Goal: Download file/media

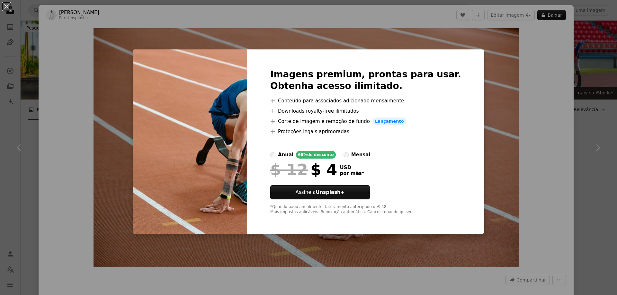
scroll to position [1799, 0]
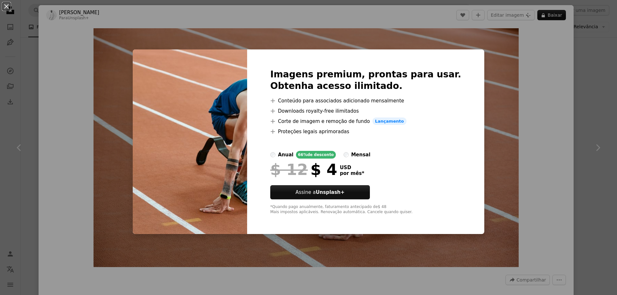
click at [586, 43] on div "An X shape Imagens premium, prontas para usar. Obtenha acesso ilimitado. A plus…" at bounding box center [308, 147] width 617 height 295
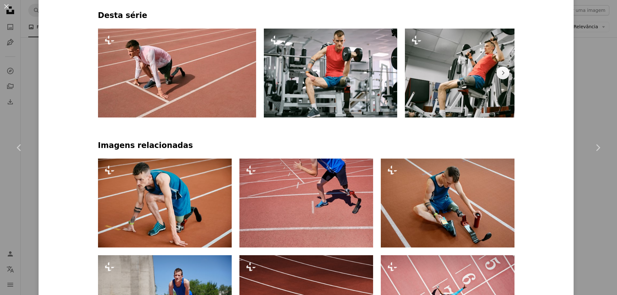
scroll to position [353, 0]
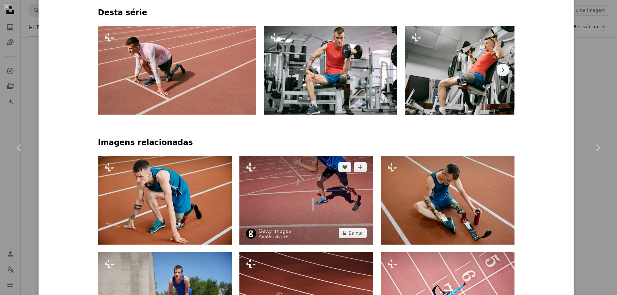
click at [321, 179] on img at bounding box center [306, 200] width 134 height 89
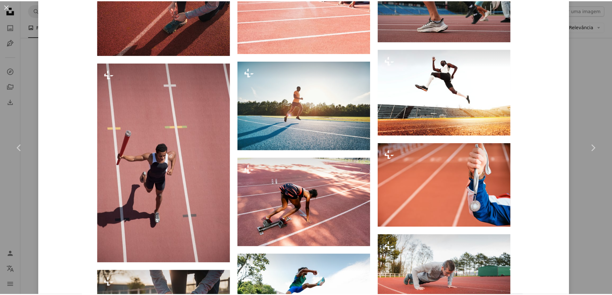
scroll to position [867, 0]
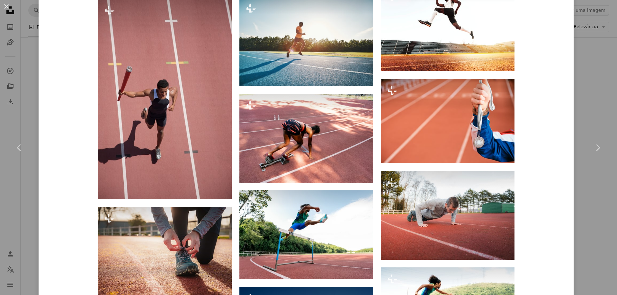
click at [578, 76] on div "An X shape Chevron left Chevron right Getty Images Para Unsplash+ A heart A plu…" at bounding box center [308, 147] width 617 height 295
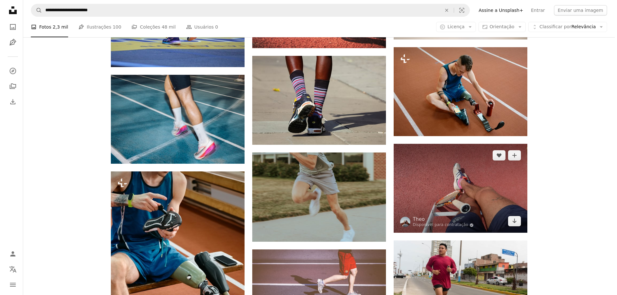
scroll to position [514, 0]
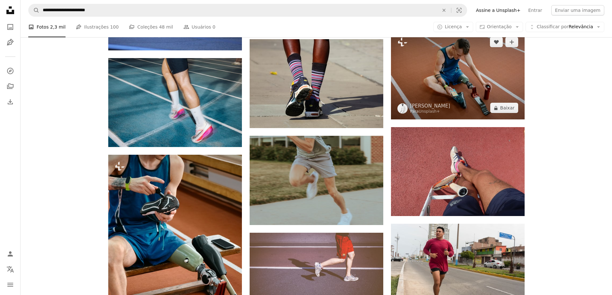
click at [457, 82] on img at bounding box center [458, 75] width 134 height 89
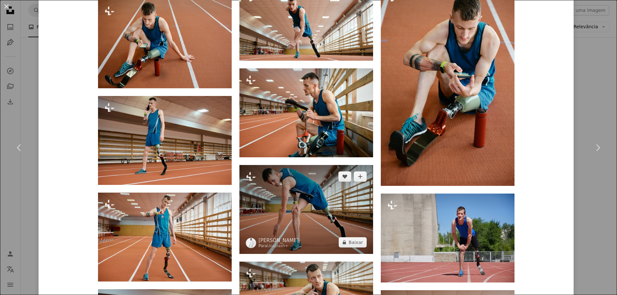
scroll to position [771, 0]
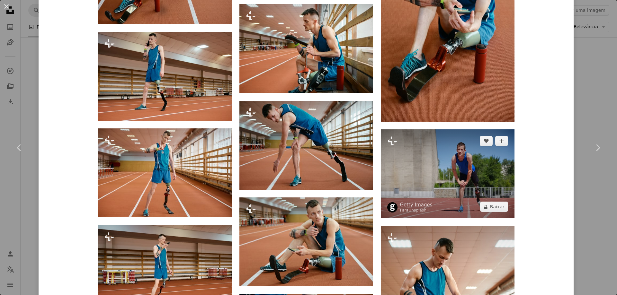
click at [444, 191] on img at bounding box center [448, 173] width 134 height 89
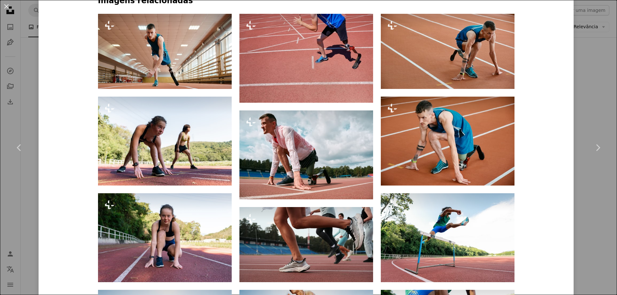
scroll to position [289, 0]
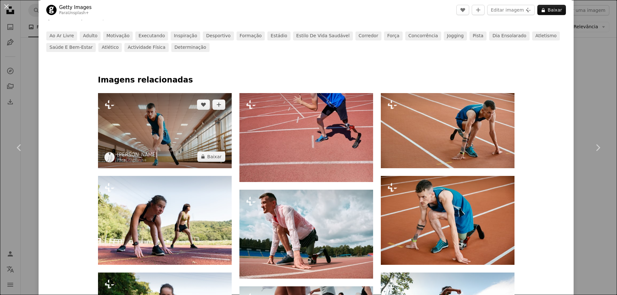
click at [161, 122] on img at bounding box center [165, 130] width 134 height 75
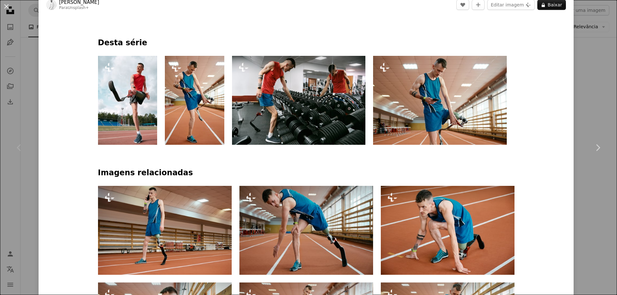
scroll to position [353, 0]
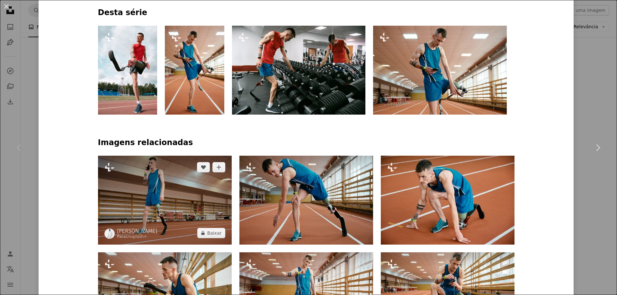
click at [170, 183] on img at bounding box center [165, 200] width 134 height 89
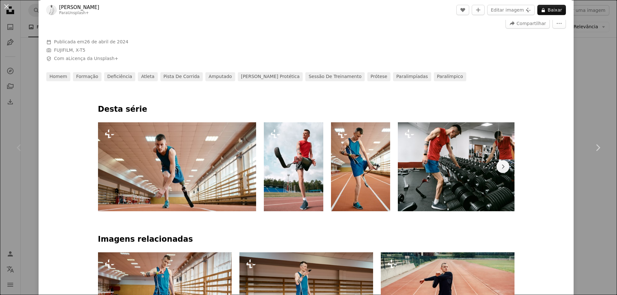
scroll to position [257, 0]
click at [297, 184] on img at bounding box center [293, 166] width 59 height 89
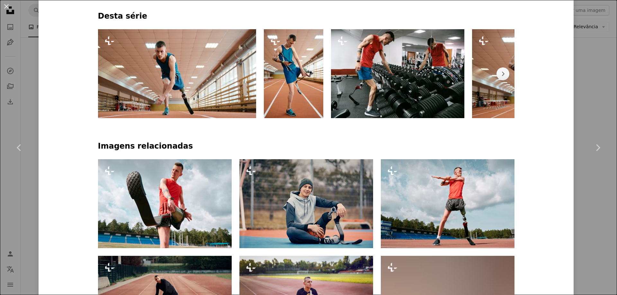
scroll to position [353, 0]
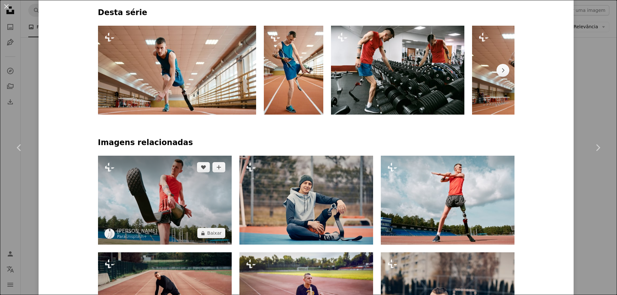
click at [160, 205] on img at bounding box center [165, 200] width 134 height 89
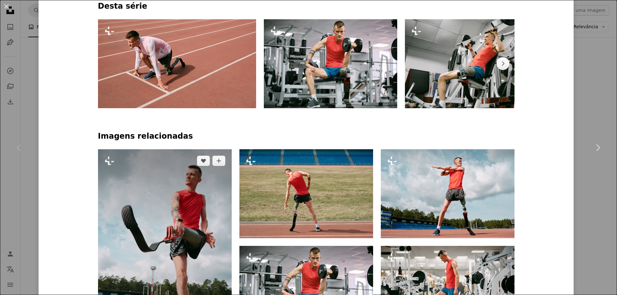
scroll to position [386, 0]
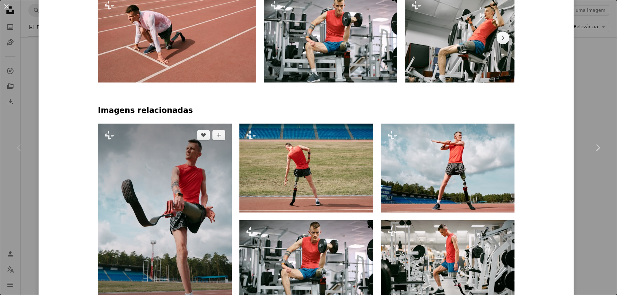
click at [175, 180] on img at bounding box center [165, 224] width 134 height 200
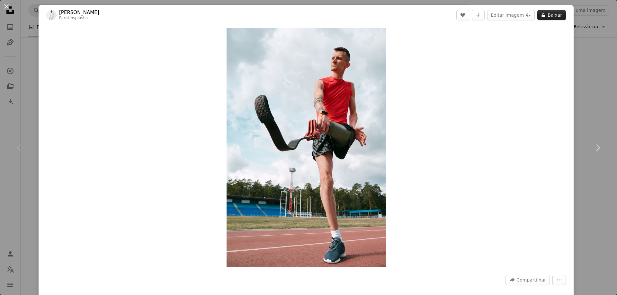
click at [554, 14] on button "A lock Baixar" at bounding box center [551, 15] width 29 height 10
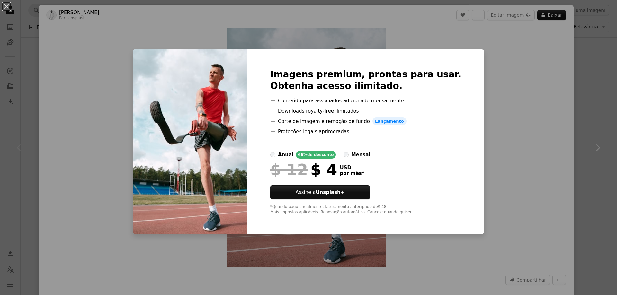
click at [484, 78] on div "An X shape Imagens premium, prontas para usar. Obtenha acesso ilimitado. A plus…" at bounding box center [308, 147] width 617 height 295
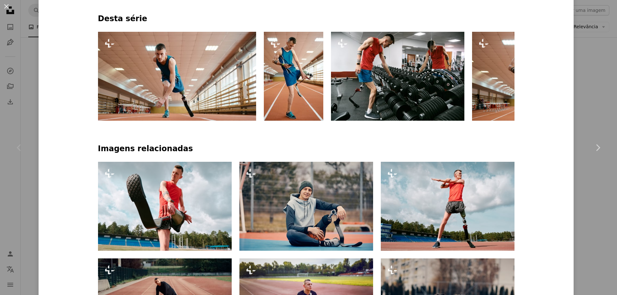
scroll to position [353, 0]
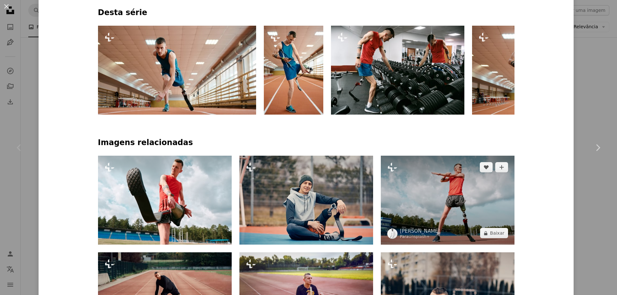
click at [432, 205] on img at bounding box center [448, 200] width 134 height 89
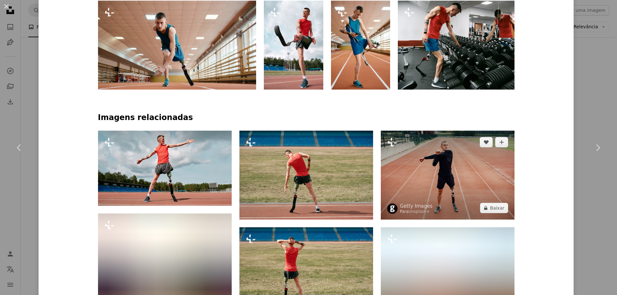
scroll to position [386, 0]
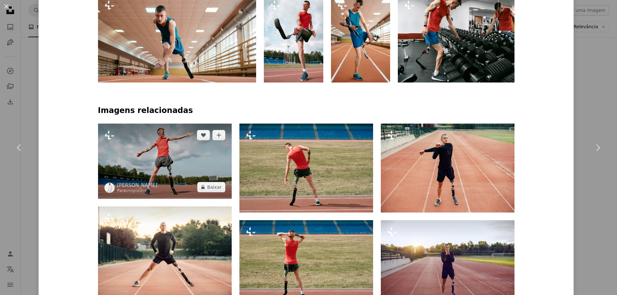
click at [187, 166] on img at bounding box center [165, 161] width 134 height 75
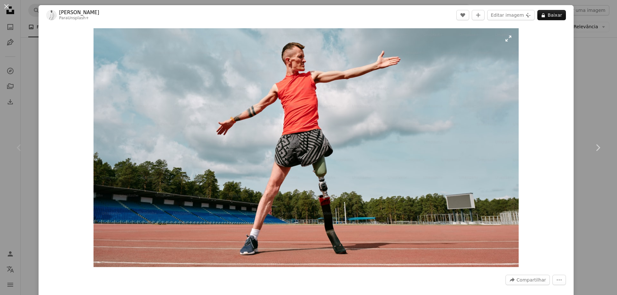
click at [307, 134] on img "Ampliar esta imagem" at bounding box center [305, 147] width 425 height 239
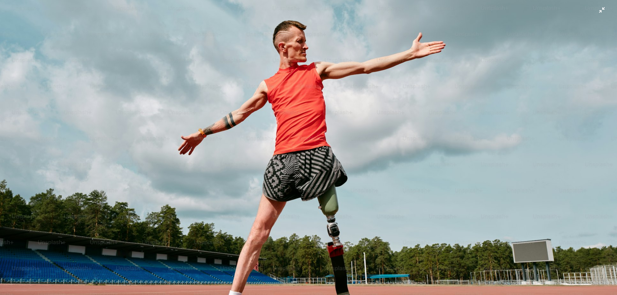
click at [488, 34] on img "Diminuir esta imagem" at bounding box center [309, 173] width 618 height 347
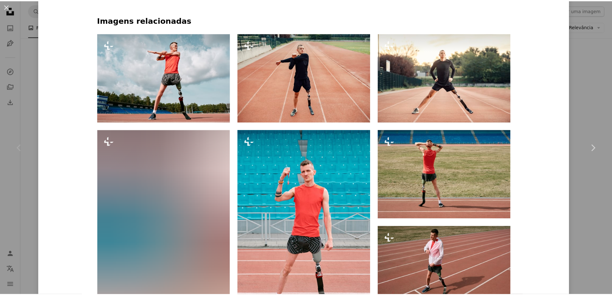
scroll to position [482, 0]
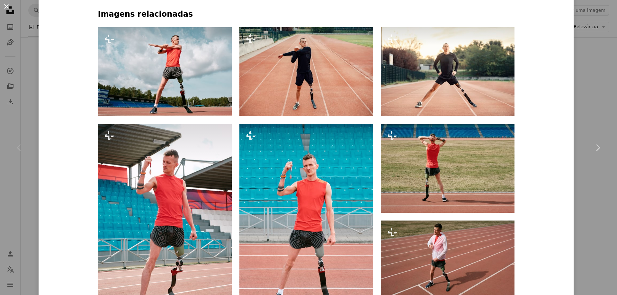
click at [5, 7] on button "An X shape" at bounding box center [7, 7] width 8 height 8
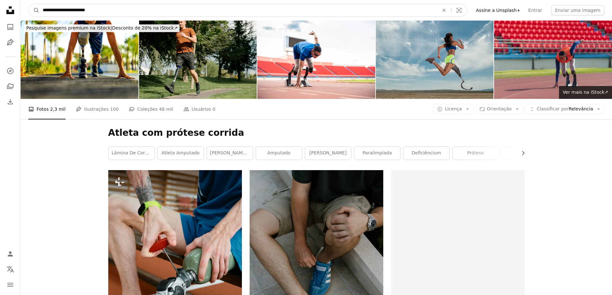
drag, startPoint x: 102, startPoint y: 11, endPoint x: 0, endPoint y: 8, distance: 102.2
type input "**********"
click at [29, 4] on button "A magnifying glass" at bounding box center [34, 10] width 11 height 12
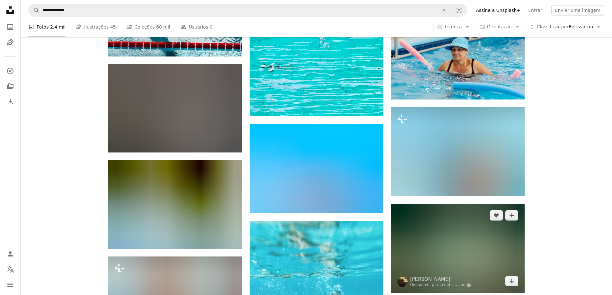
scroll to position [6779, 0]
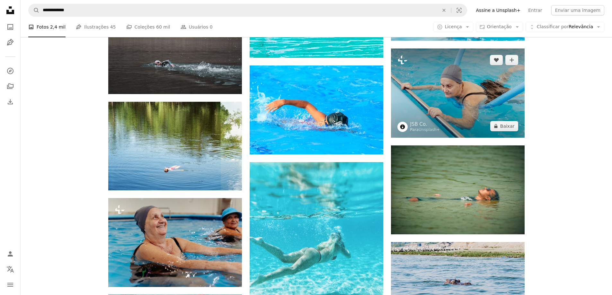
click at [445, 84] on img at bounding box center [458, 93] width 134 height 89
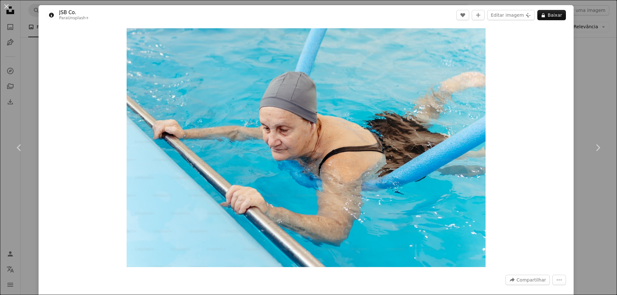
click at [5, 4] on button "An X shape" at bounding box center [7, 7] width 8 height 8
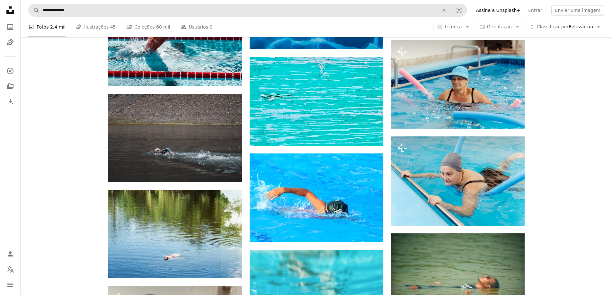
scroll to position [6651, 0]
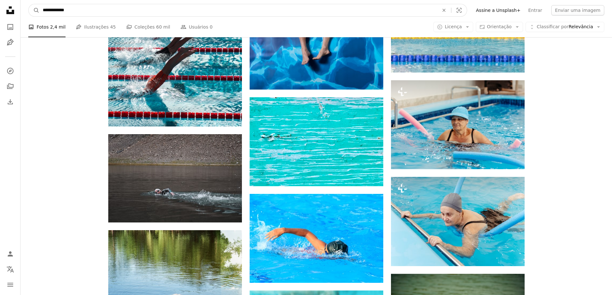
drag, startPoint x: 106, startPoint y: 10, endPoint x: 20, endPoint y: 9, distance: 86.7
